Goal: Task Accomplishment & Management: Use online tool/utility

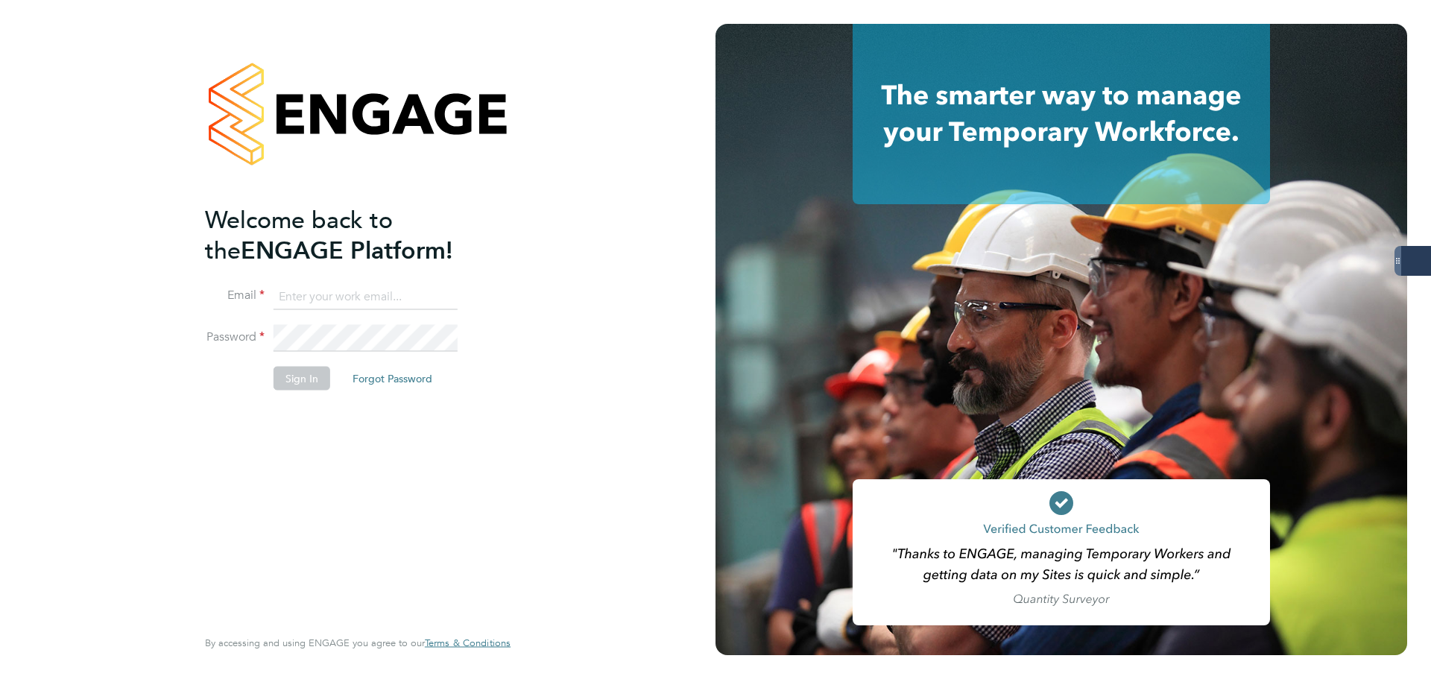
click at [343, 306] on input at bounding box center [365, 296] width 184 height 27
click at [687, 261] on div "Welcome back to the ENGAGE Platform! Email Password Sign In Forgot Password Ent…" at bounding box center [357, 339] width 715 height 679
click at [439, 300] on keeper-lock "Open Keeper Popup" at bounding box center [443, 297] width 18 height 18
type input "oliver.jefferson@servicecare.org.uk"
click at [305, 376] on button "Sign In" at bounding box center [301, 378] width 57 height 24
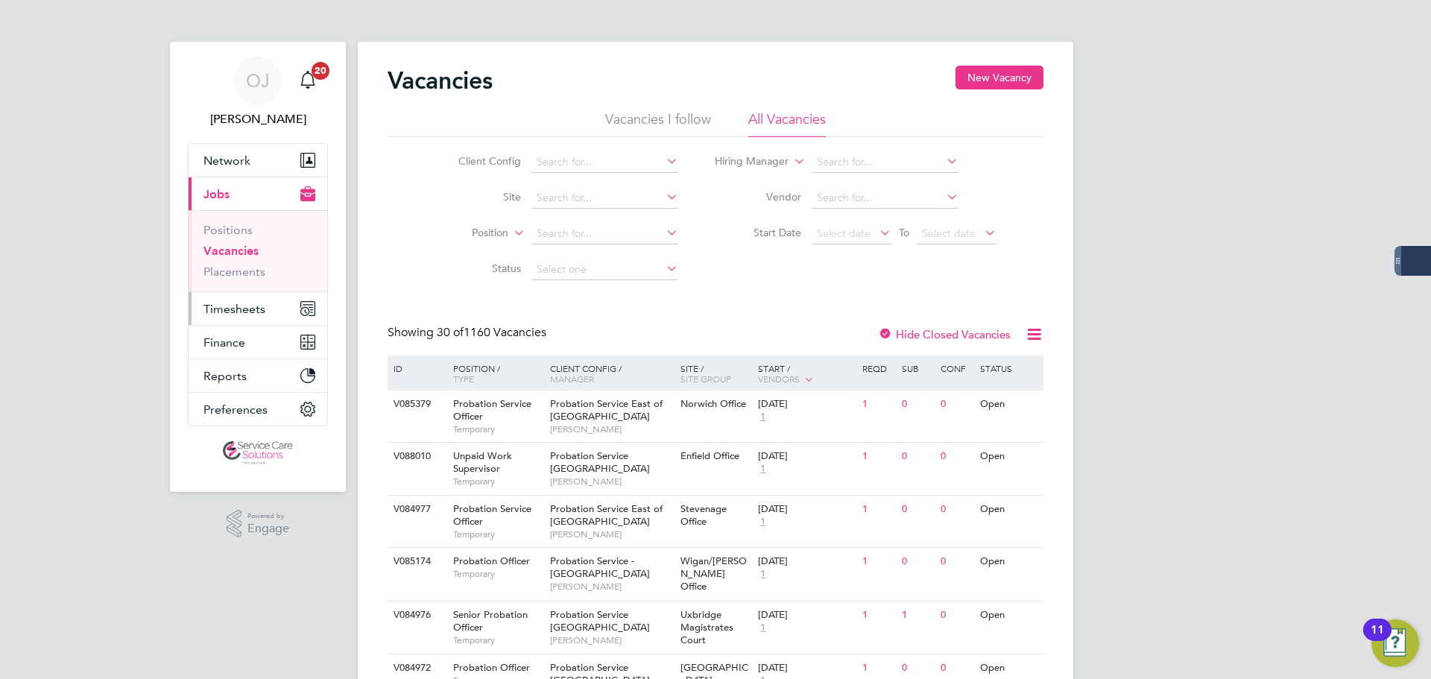
click at [228, 314] on span "Timesheets" at bounding box center [234, 309] width 62 height 14
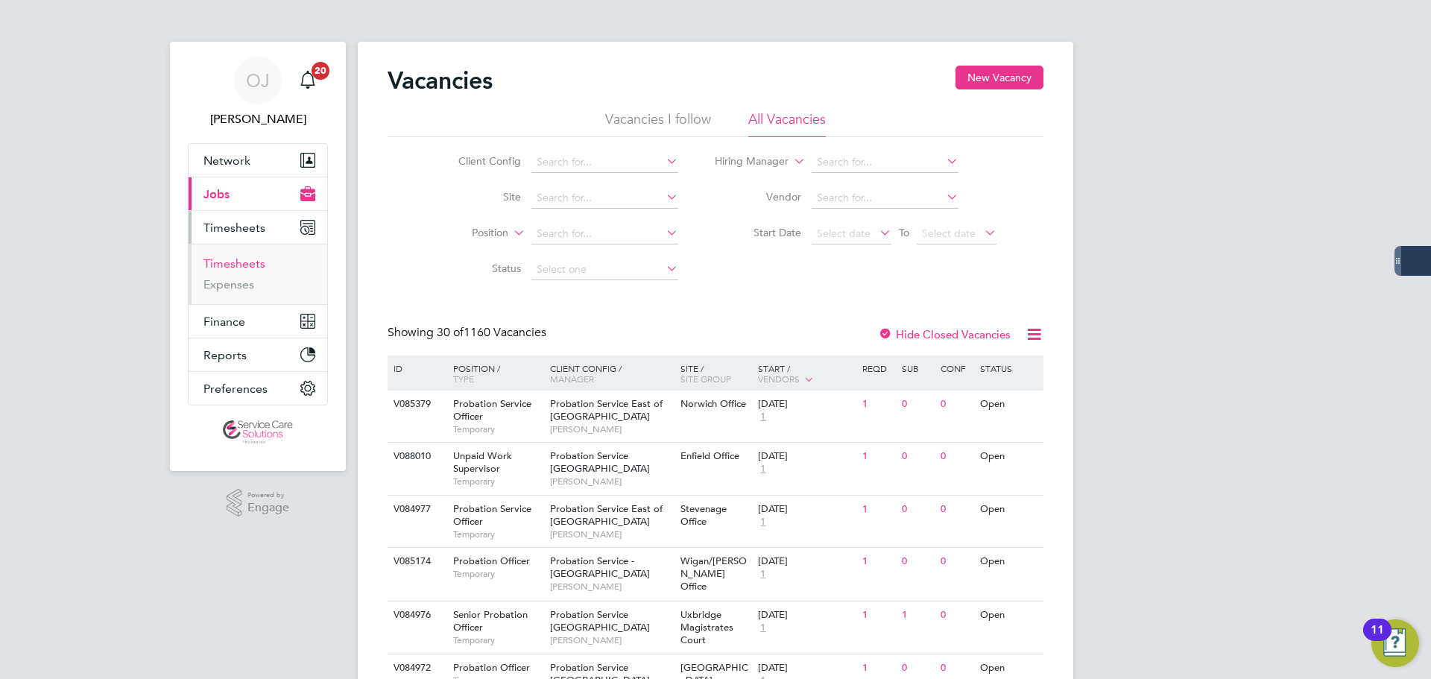
click at [238, 270] on link "Timesheets" at bounding box center [234, 263] width 62 height 14
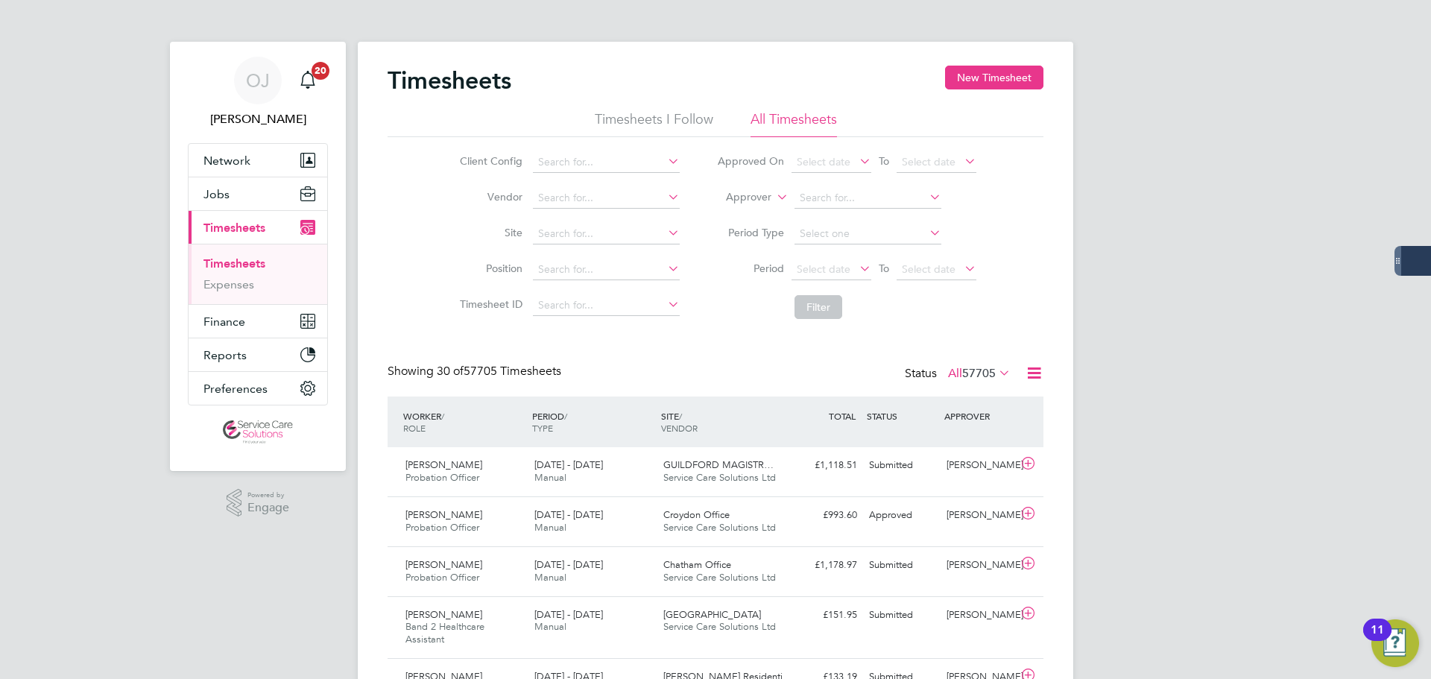
click at [753, 196] on label "Approver" at bounding box center [737, 197] width 67 height 15
click at [741, 209] on li "Worker" at bounding box center [734, 214] width 74 height 19
click at [846, 196] on input at bounding box center [867, 198] width 147 height 21
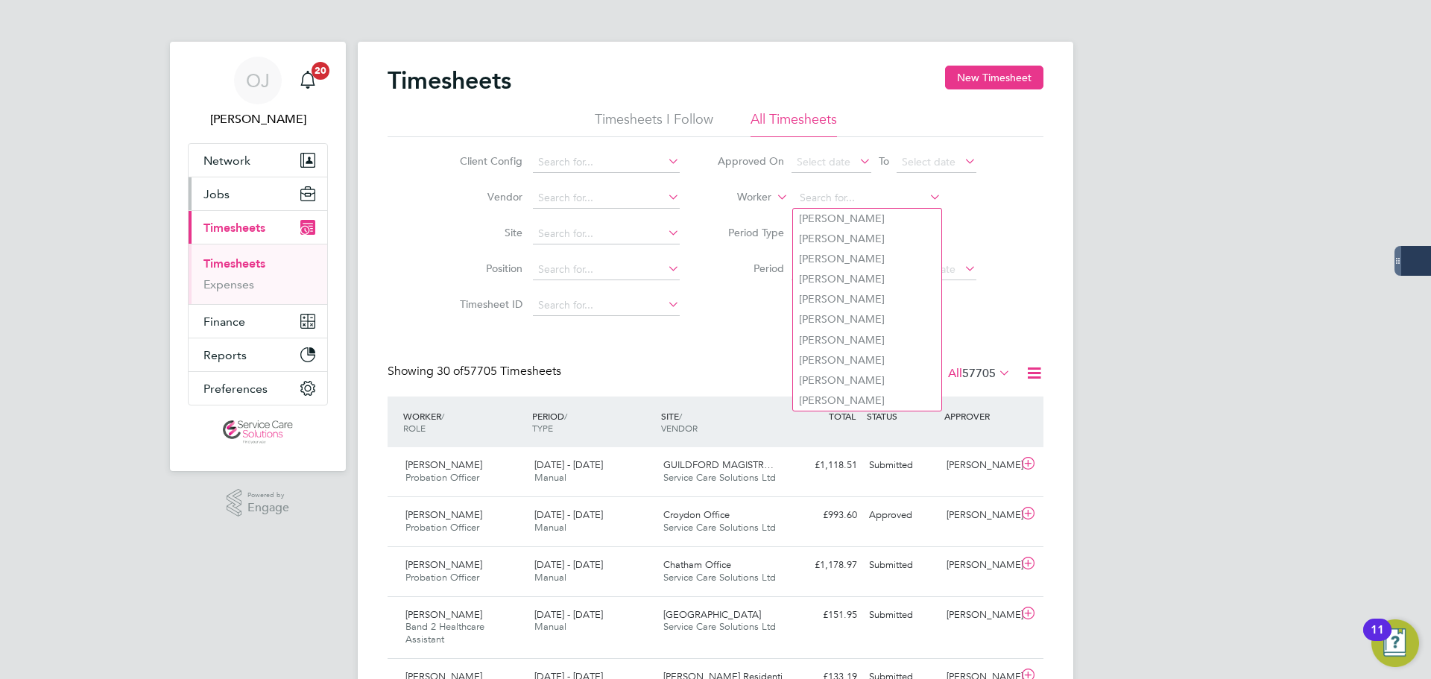
click at [255, 192] on button "Jobs" at bounding box center [258, 193] width 139 height 33
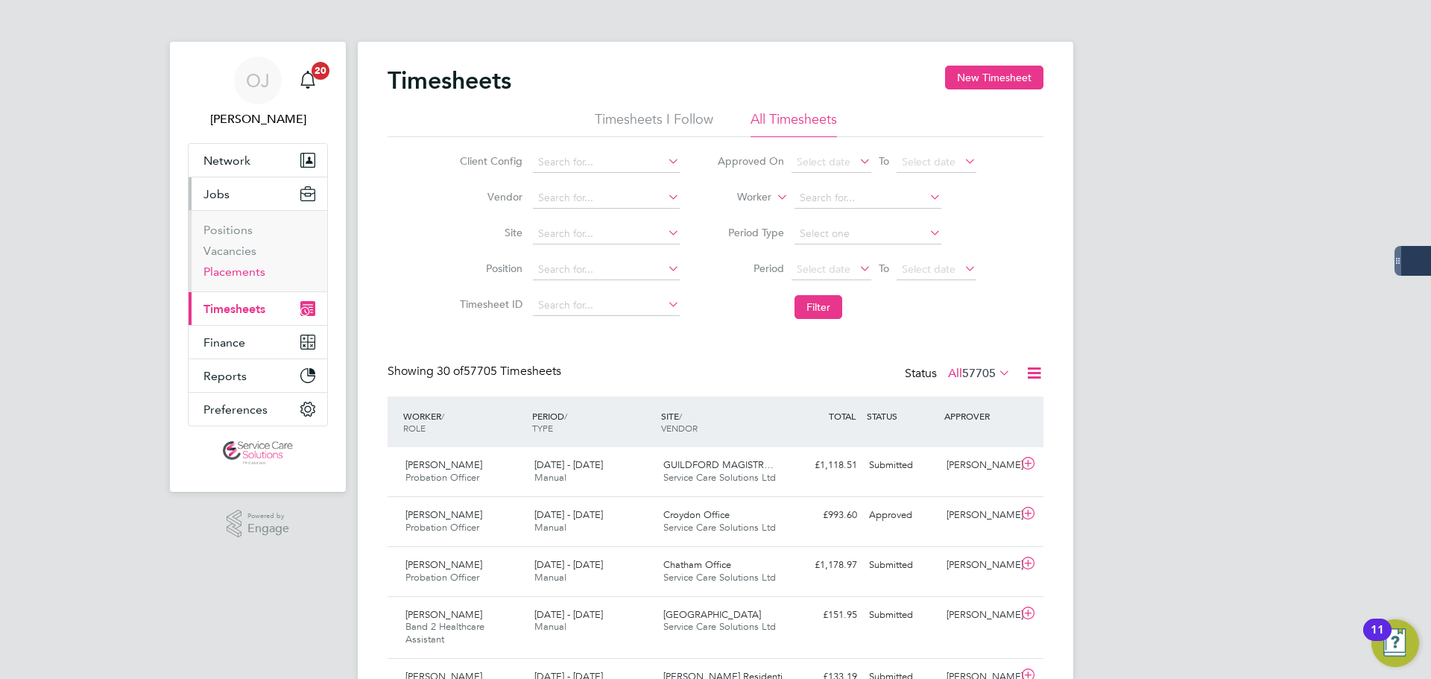
drag, startPoint x: 222, startPoint y: 277, endPoint x: 304, endPoint y: 268, distance: 82.5
click at [222, 276] on link "Placements" at bounding box center [234, 272] width 62 height 14
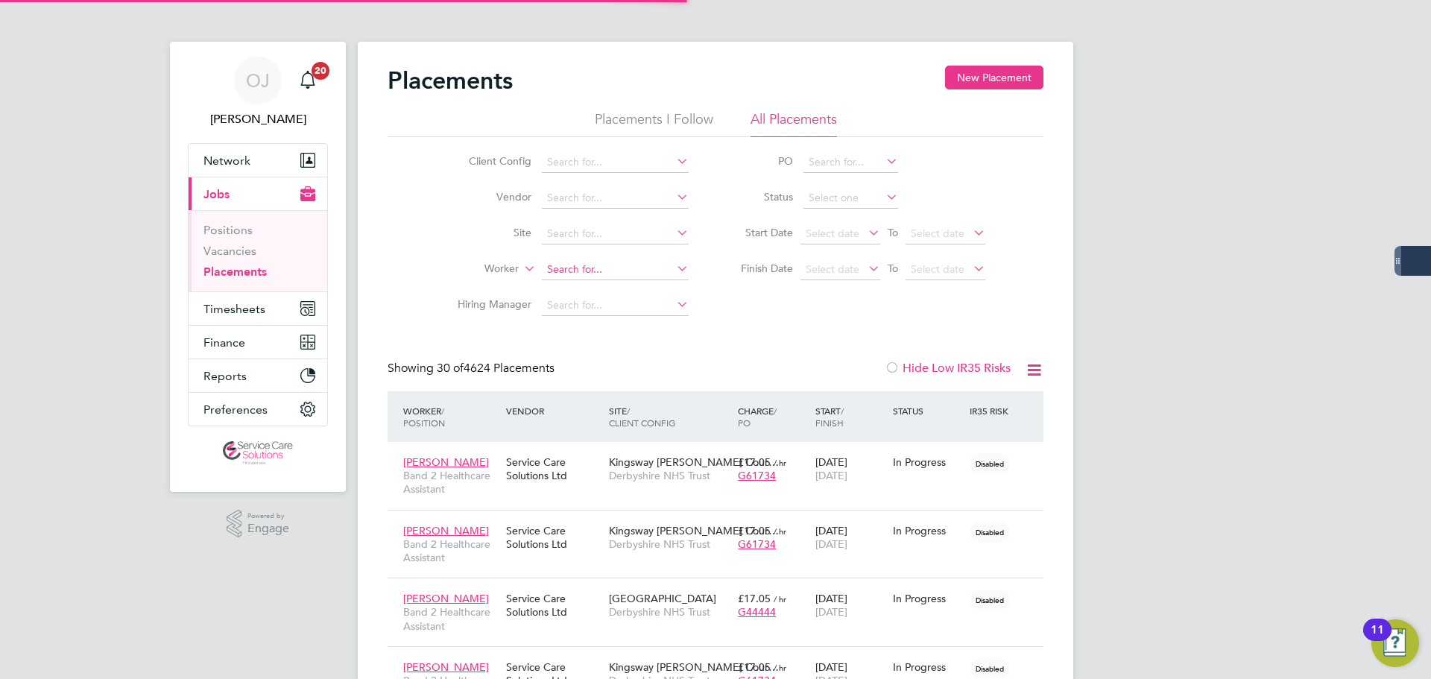
click at [577, 266] on input at bounding box center [615, 269] width 147 height 21
click at [636, 288] on b "Man" at bounding box center [647, 289] width 22 height 13
type input "[PERSON_NAME]"
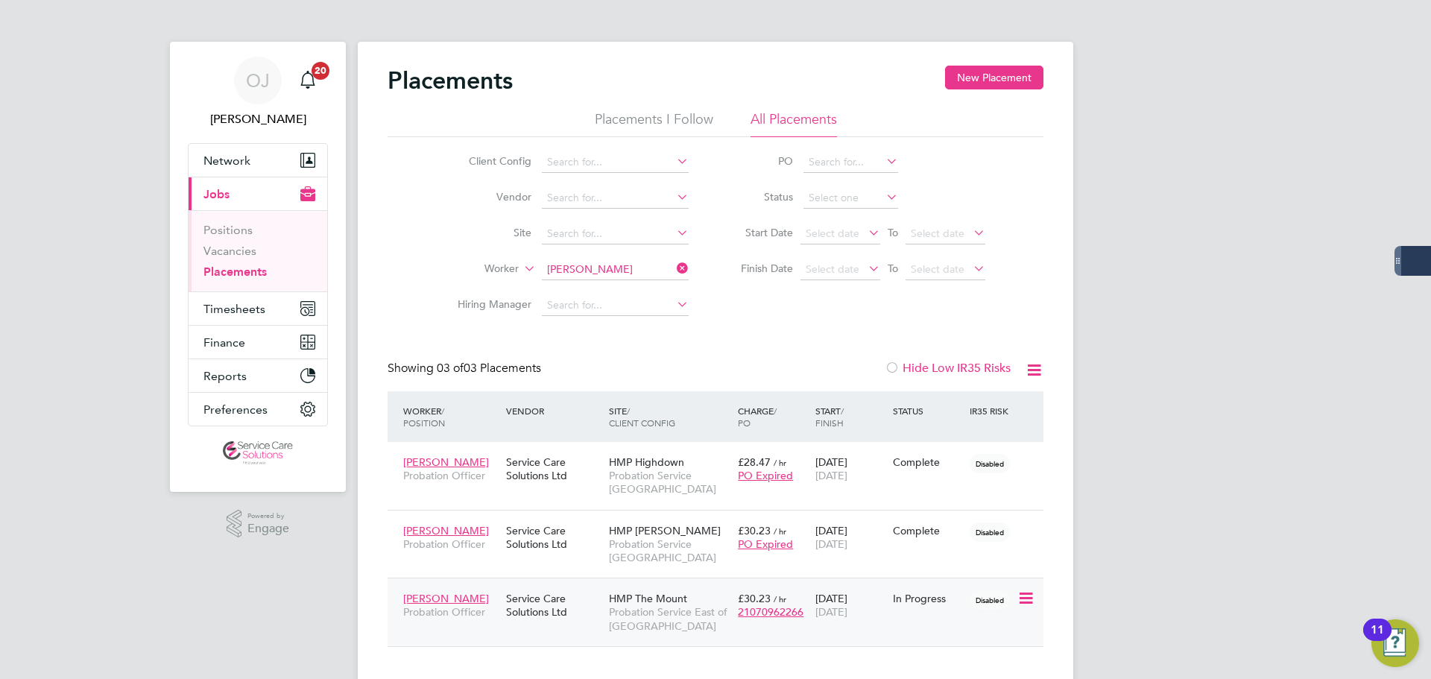
click at [516, 601] on div "Service Care Solutions Ltd" at bounding box center [553, 605] width 103 height 42
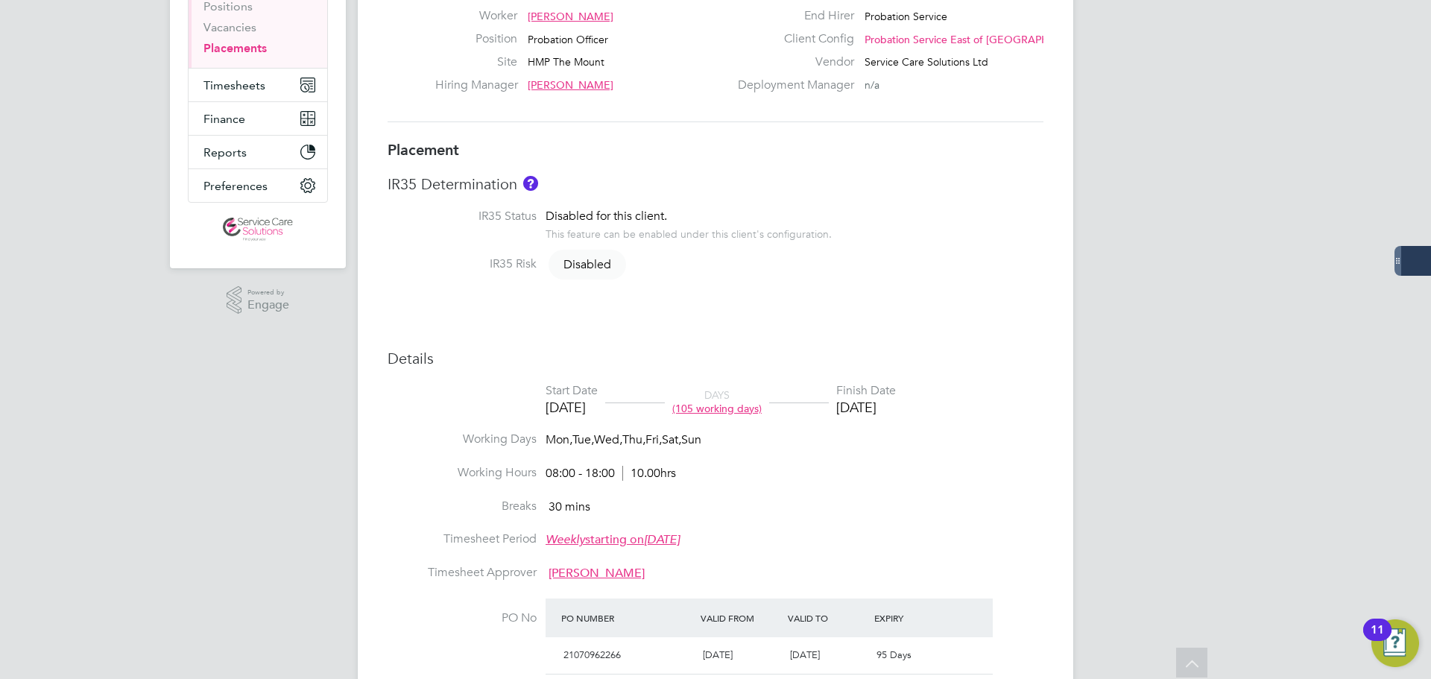
scroll to position [21, 0]
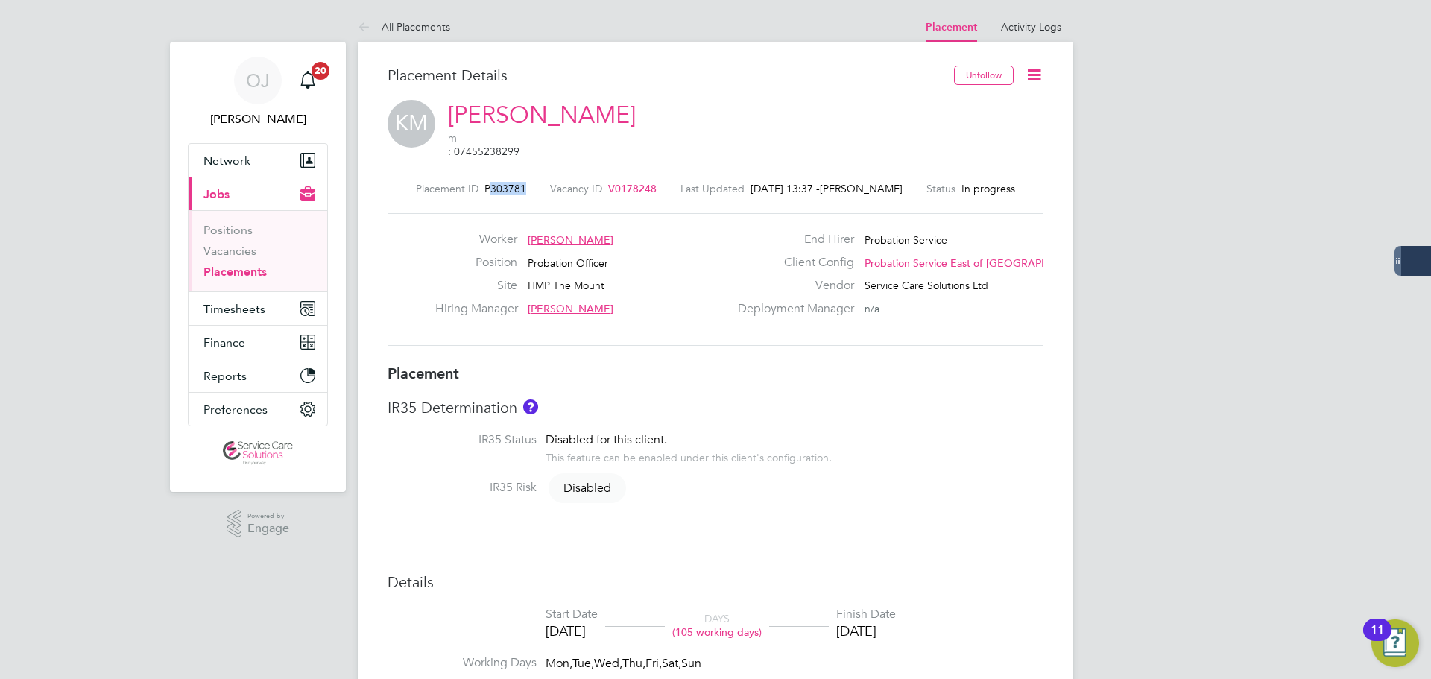
drag, startPoint x: 518, startPoint y: 174, endPoint x: 486, endPoint y: 179, distance: 32.4
click at [486, 182] on div "Placement ID P303781 Vacancy ID V0178248 Last Updated [DATE] 13:37 - [PERSON_NA…" at bounding box center [715, 188] width 656 height 13
copy span "303781"
